Goal: Transaction & Acquisition: Purchase product/service

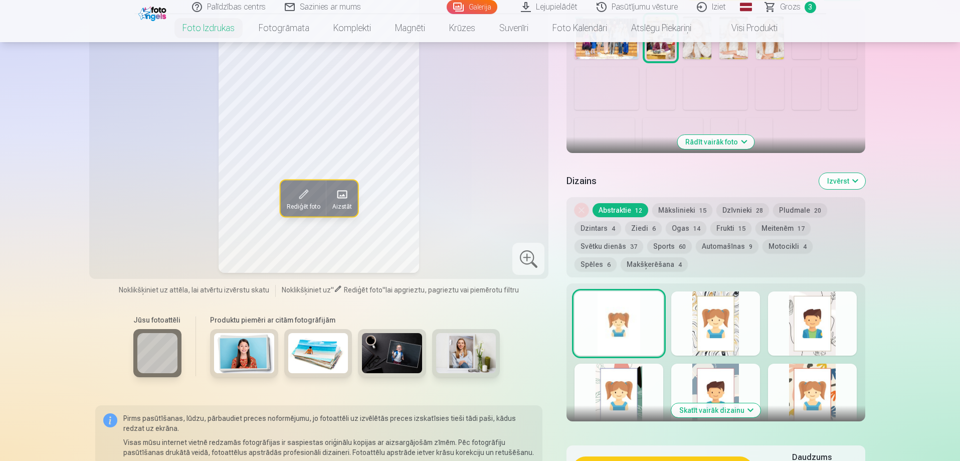
scroll to position [401, 0]
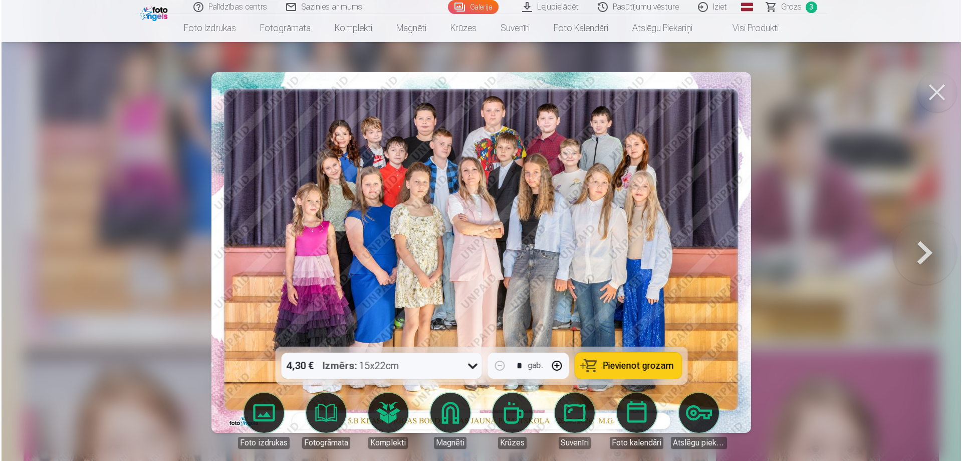
scroll to position [3564, 0]
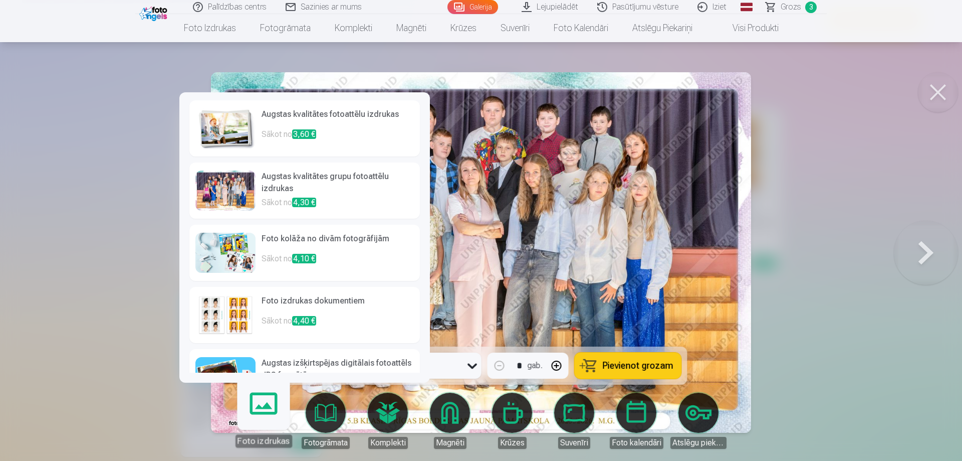
click at [270, 408] on link "Foto izdrukas" at bounding box center [264, 416] width 62 height 62
click at [232, 193] on div at bounding box center [225, 190] width 60 height 40
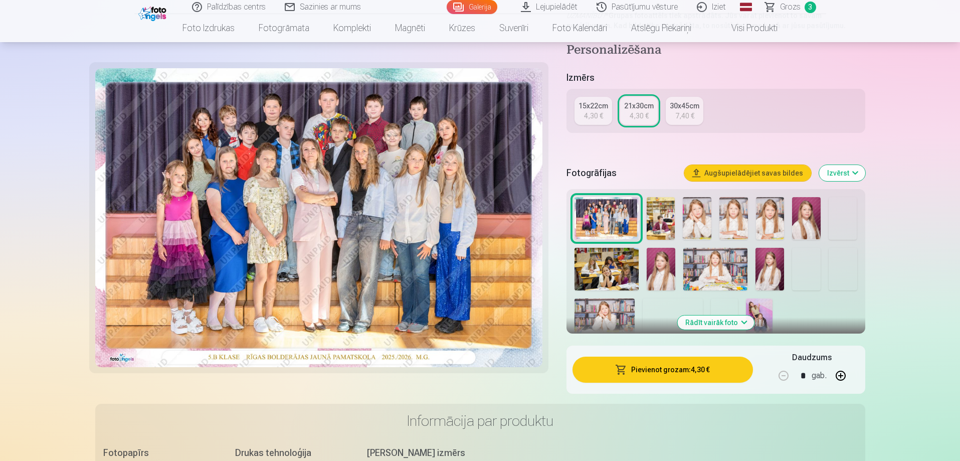
scroll to position [200, 0]
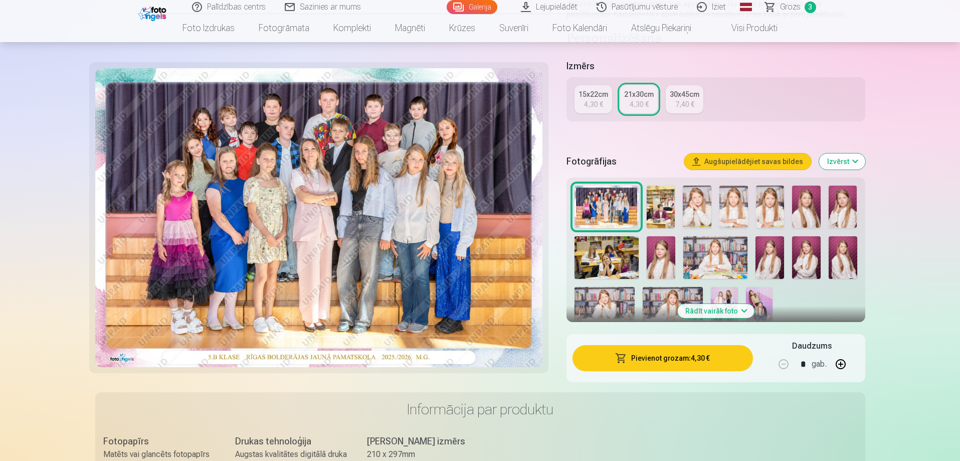
click at [487, 10] on link "Galerija" at bounding box center [472, 7] width 51 height 14
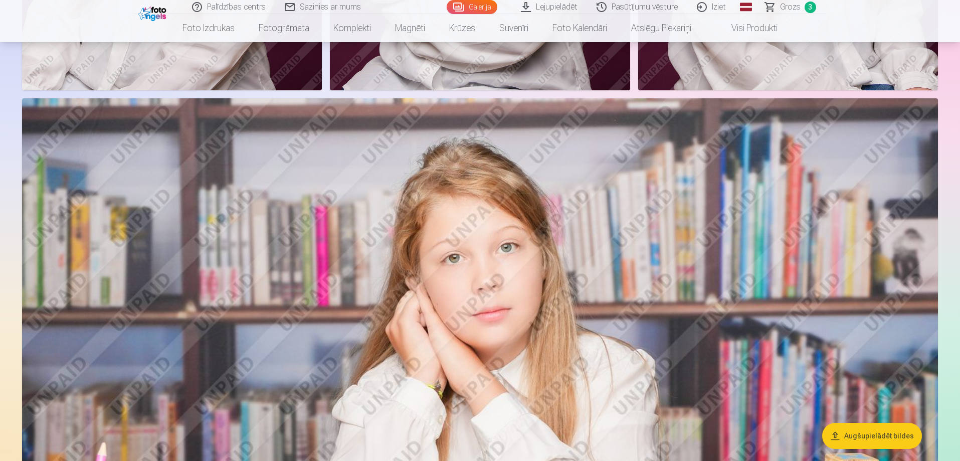
scroll to position [2055, 0]
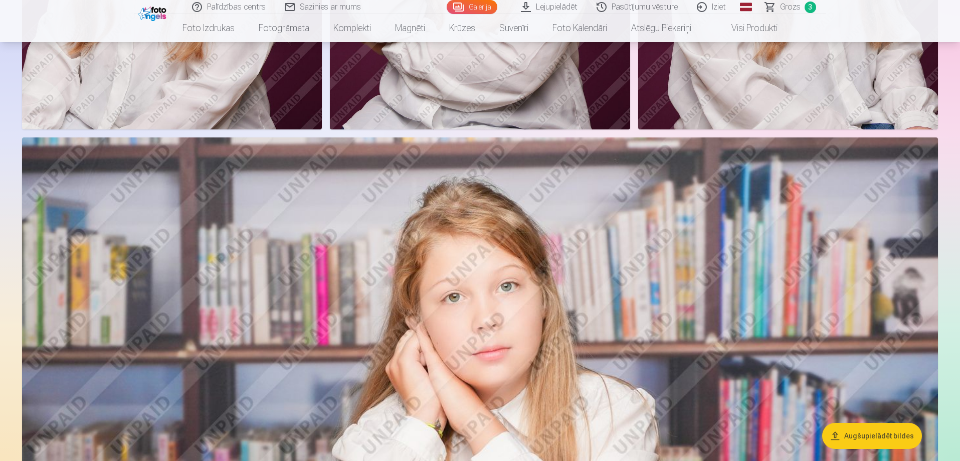
click at [792, 8] on span "Grozs" at bounding box center [790, 7] width 21 height 12
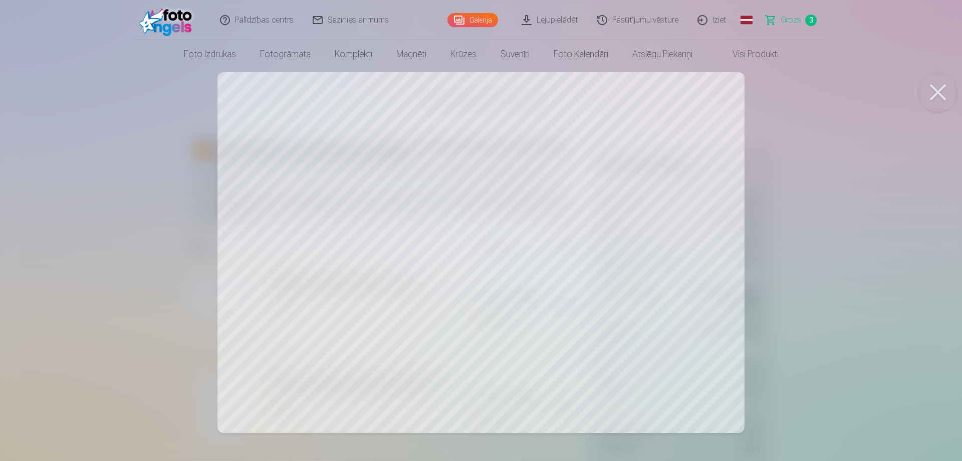
click at [950, 80] on button at bounding box center [938, 92] width 40 height 40
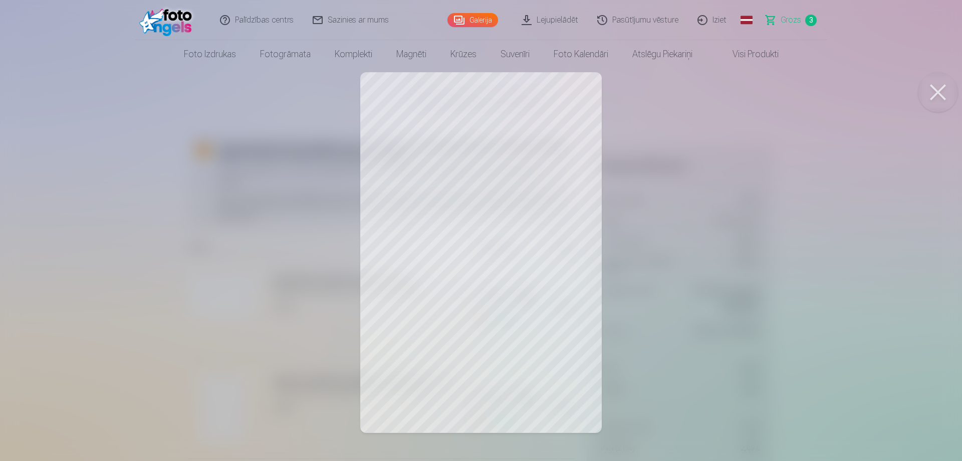
click at [947, 98] on button at bounding box center [938, 92] width 40 height 40
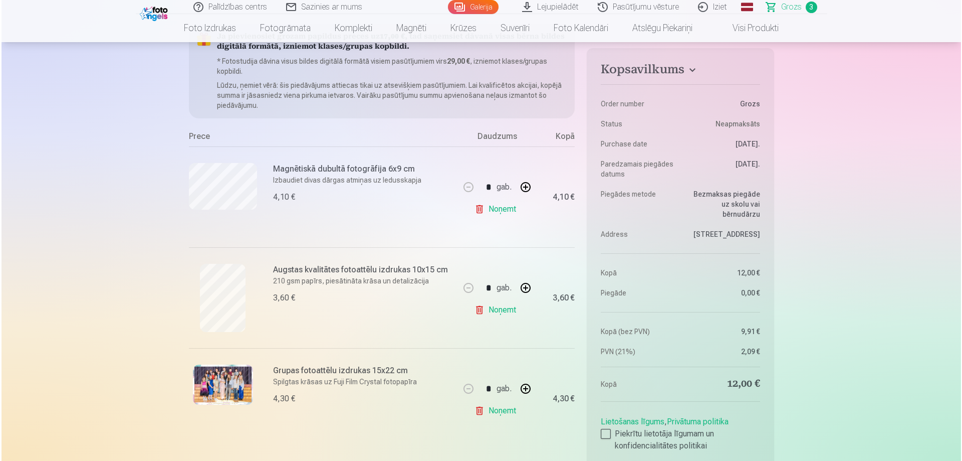
scroll to position [200, 0]
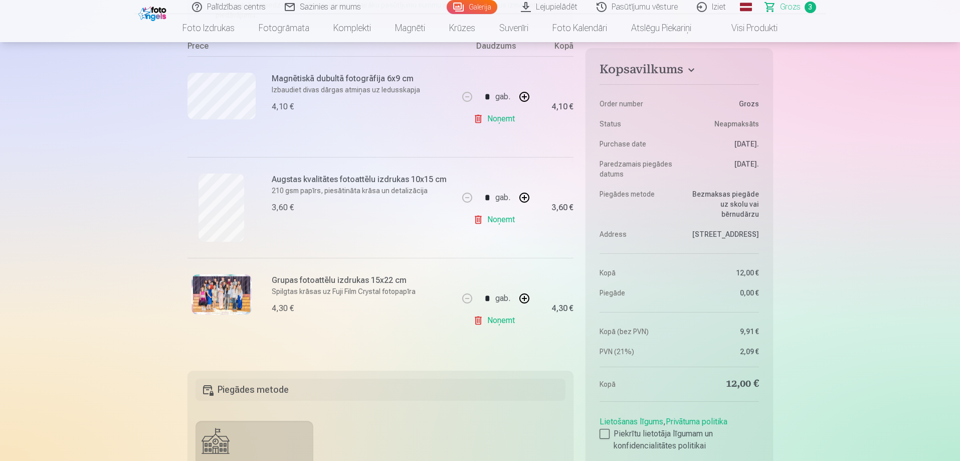
click at [226, 297] on img at bounding box center [221, 294] width 60 height 40
